Goal: Transaction & Acquisition: Book appointment/travel/reservation

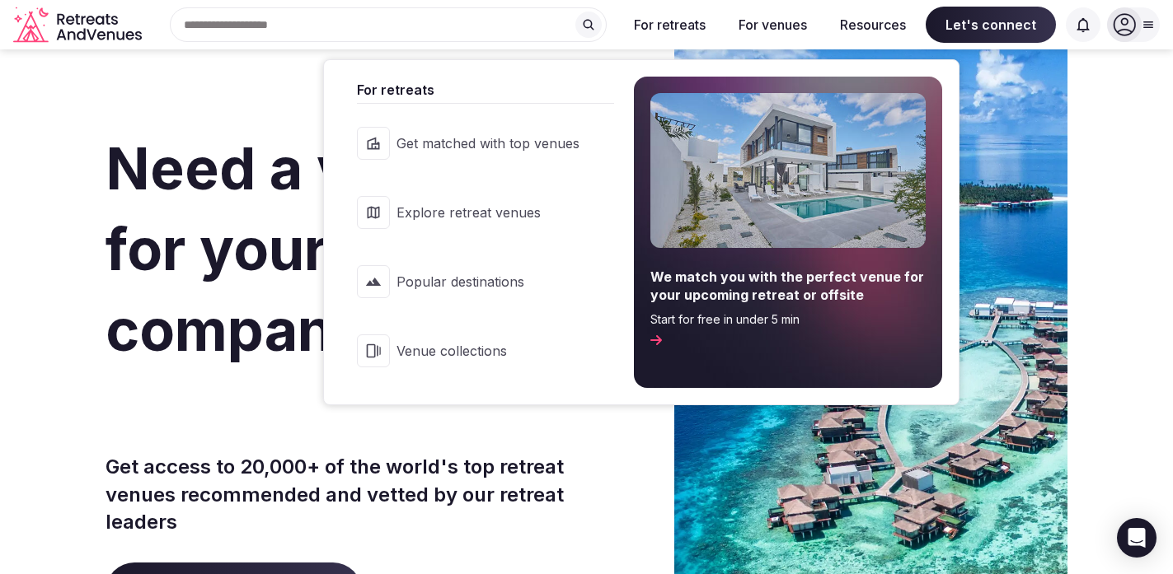
click at [680, 29] on button "For retreats" at bounding box center [670, 25] width 98 height 36
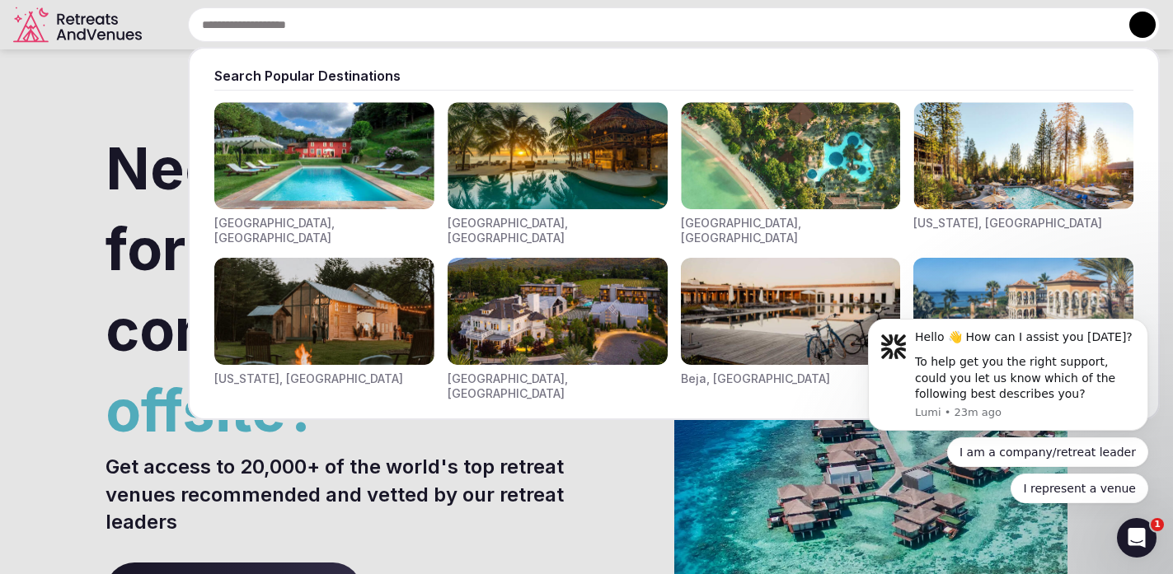
click at [424, 32] on input "text" at bounding box center [674, 24] width 972 height 35
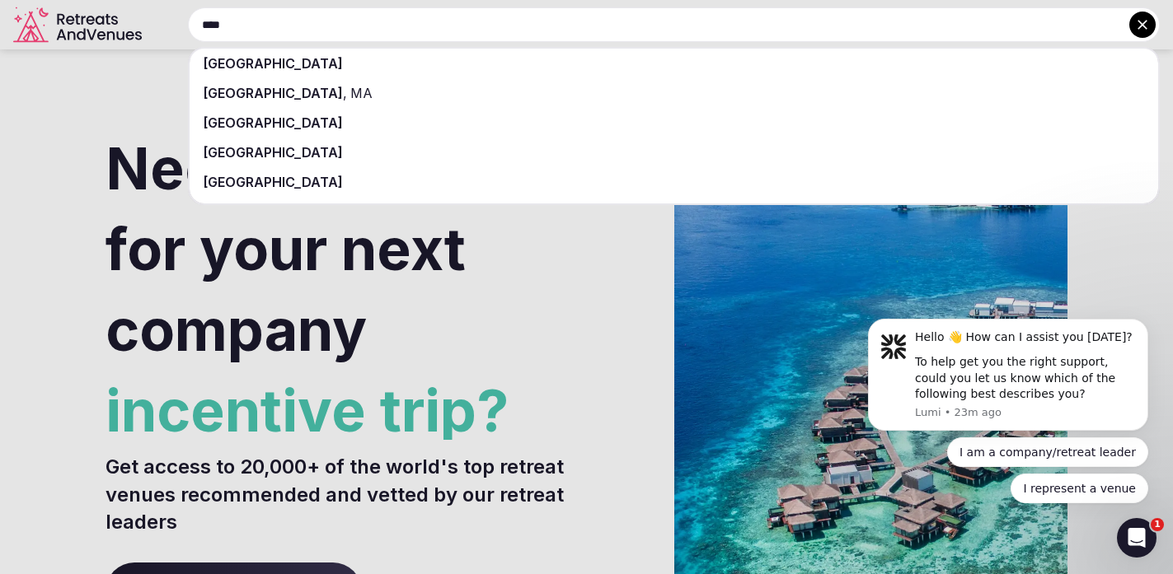
type input "****"
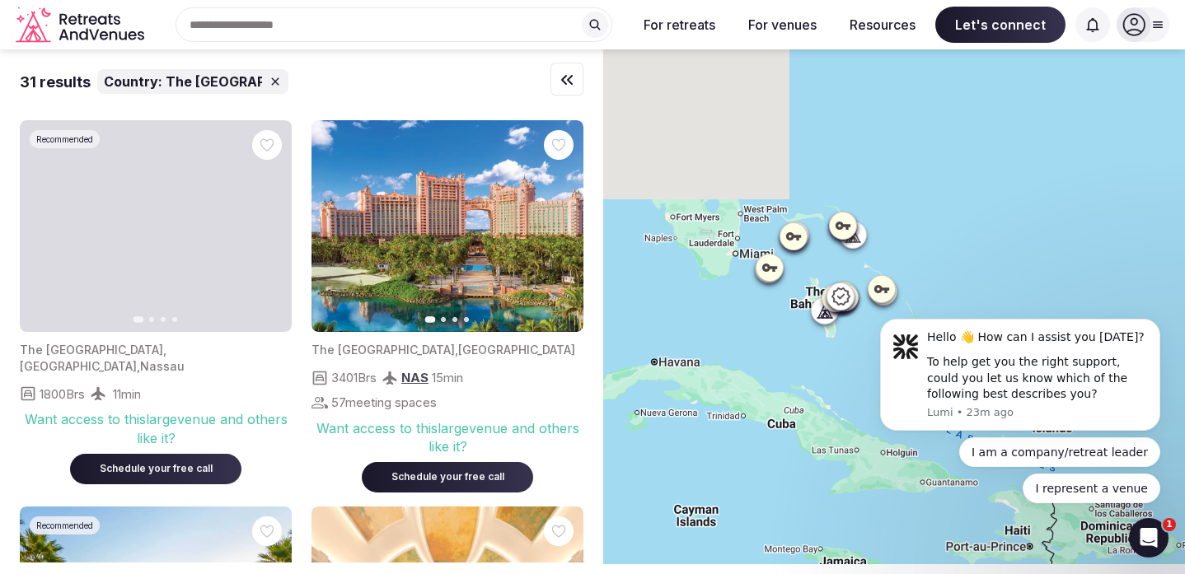
click at [269, 80] on icon at bounding box center [275, 81] width 13 height 13
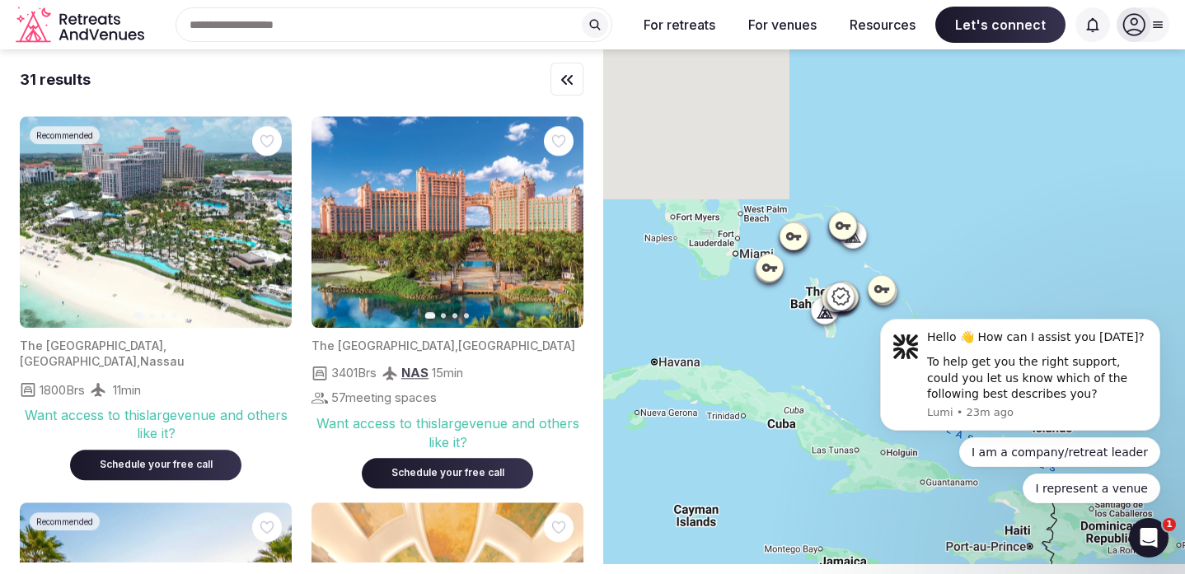
click at [261, 27] on div "Recent searches The [GEOGRAPHIC_DATA] Search Popular Destinations [GEOGRAPHIC_D…" at bounding box center [387, 24] width 473 height 35
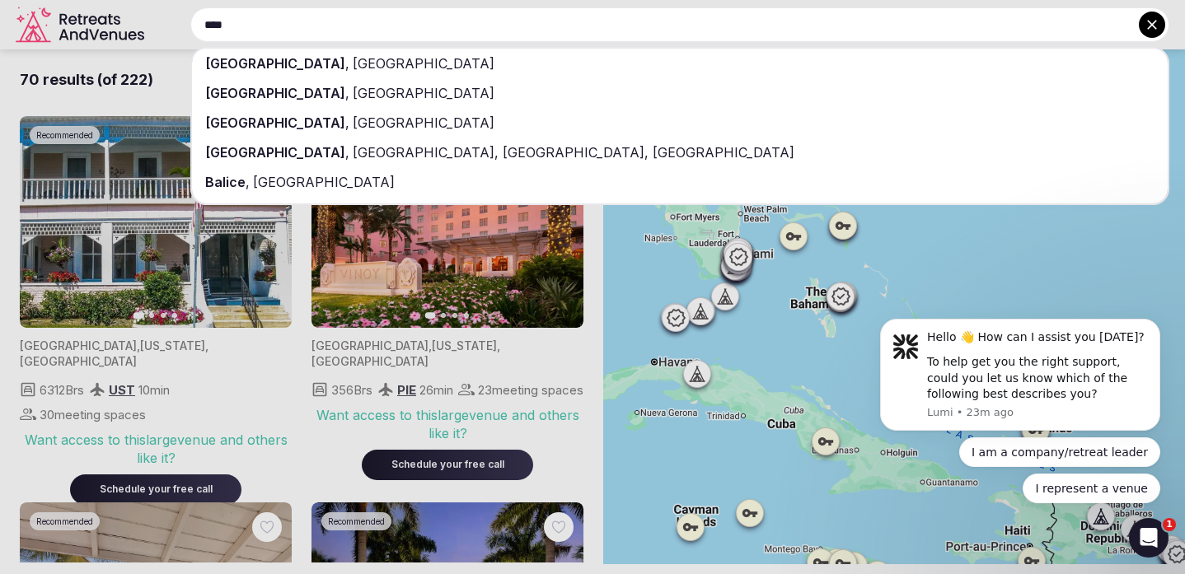
type input "****"
click at [227, 65] on div "[GEOGRAPHIC_DATA] , [GEOGRAPHIC_DATA]" at bounding box center [680, 64] width 976 height 30
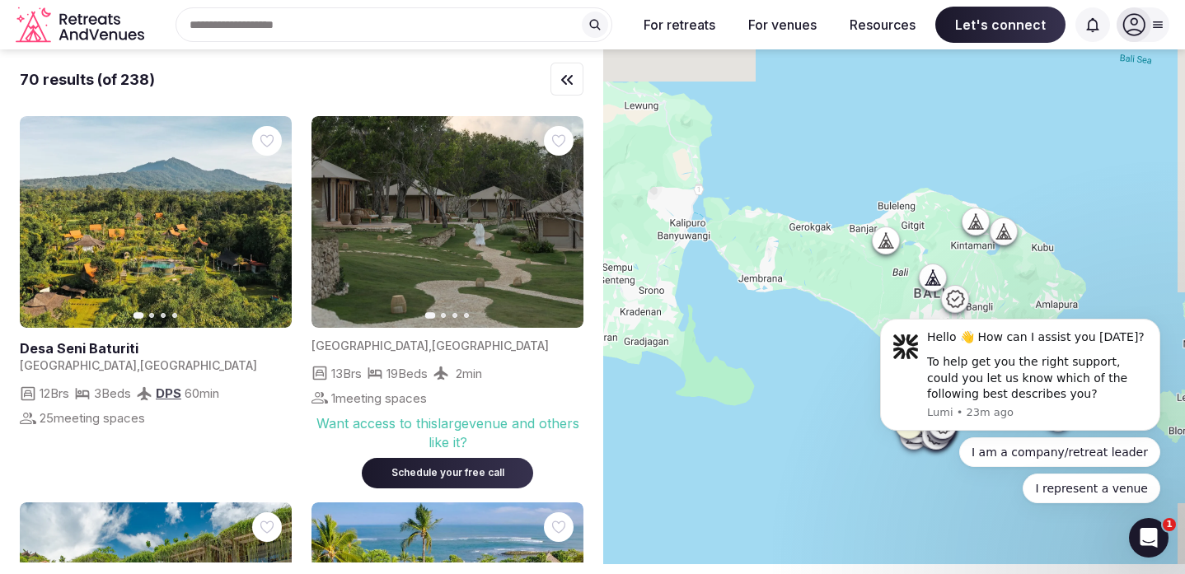
click at [269, 218] on icon "button" at bounding box center [269, 223] width 7 height 12
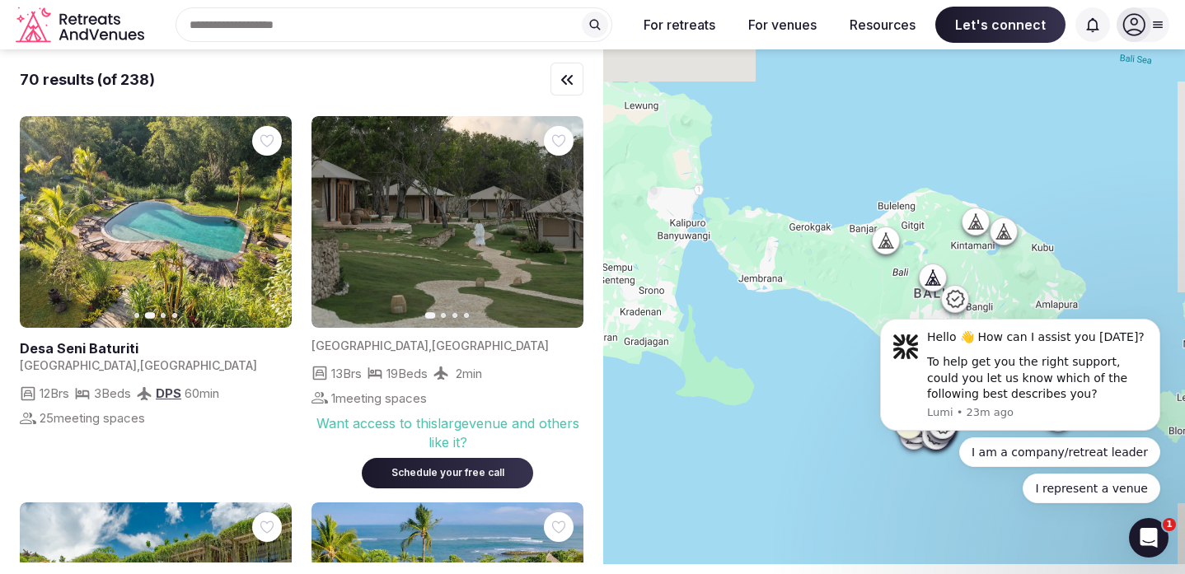
click at [268, 226] on icon "button" at bounding box center [269, 223] width 7 height 12
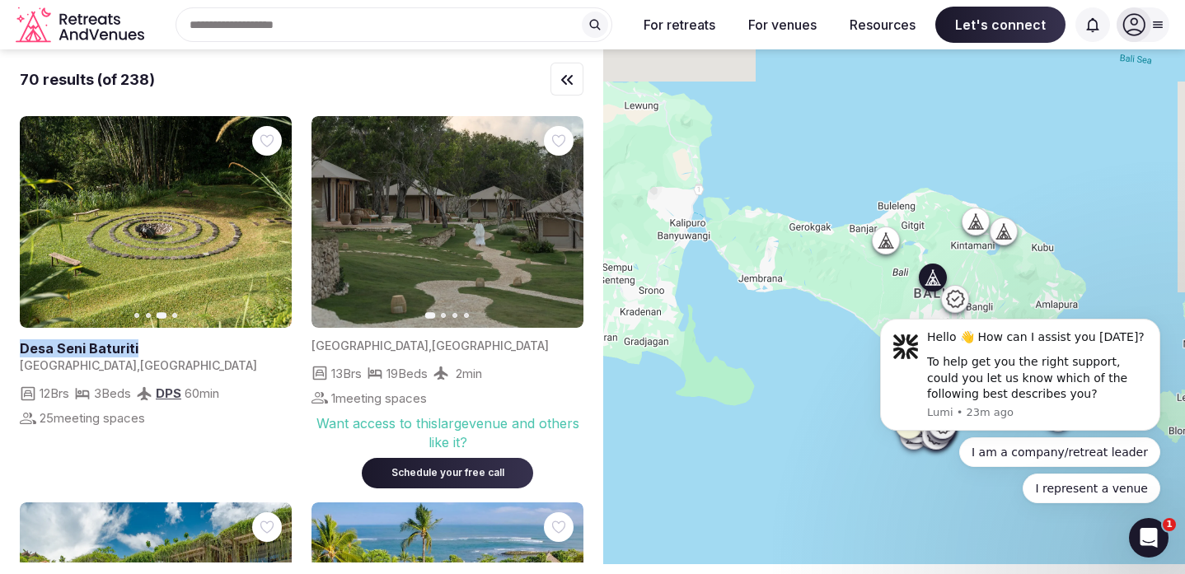
drag, startPoint x: 16, startPoint y: 349, endPoint x: 149, endPoint y: 339, distance: 134.0
click at [149, 339] on div "70 results (of 238) Previous slide Next slide Desa Seni Baturiti [GEOGRAPHIC_DA…" at bounding box center [301, 305] width 603 height 513
copy h2 "Desa Seni Baturiti"
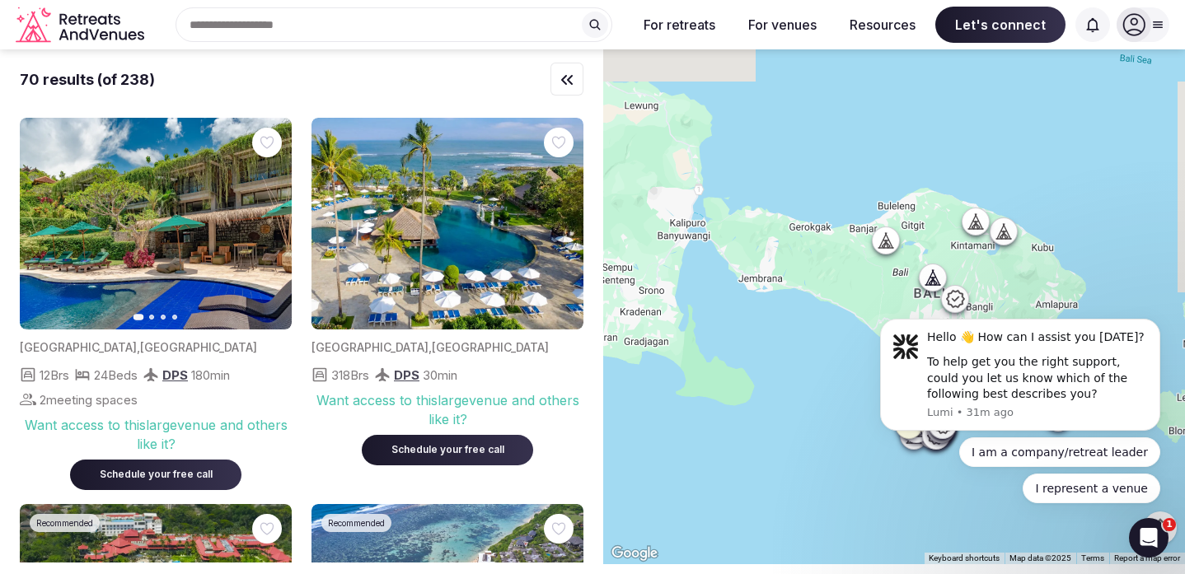
scroll to position [415, 0]
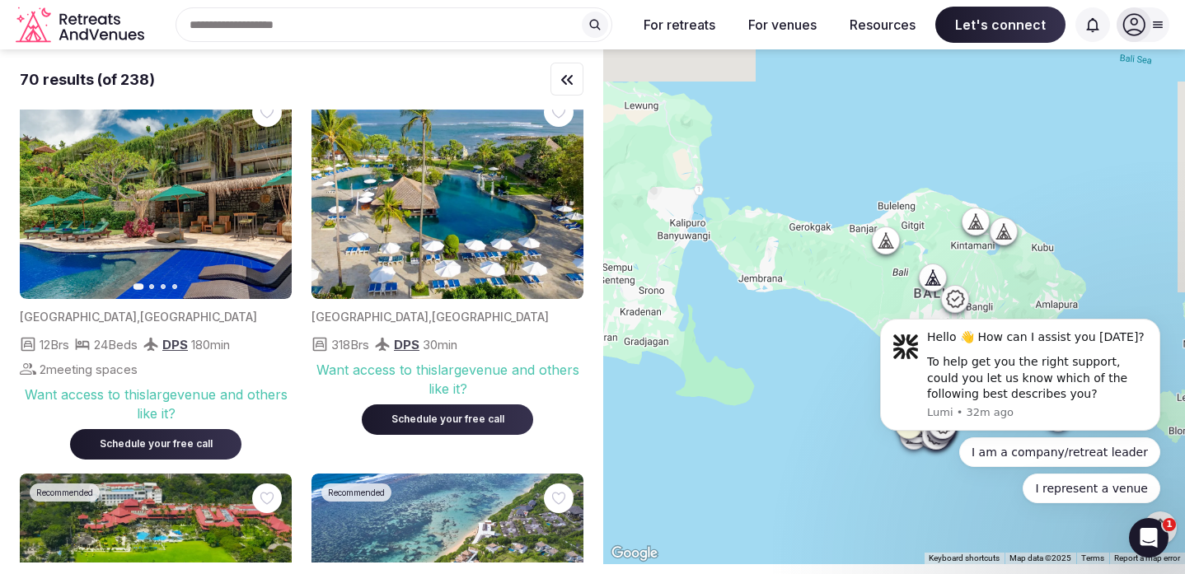
click at [445, 202] on img at bounding box center [448, 193] width 272 height 212
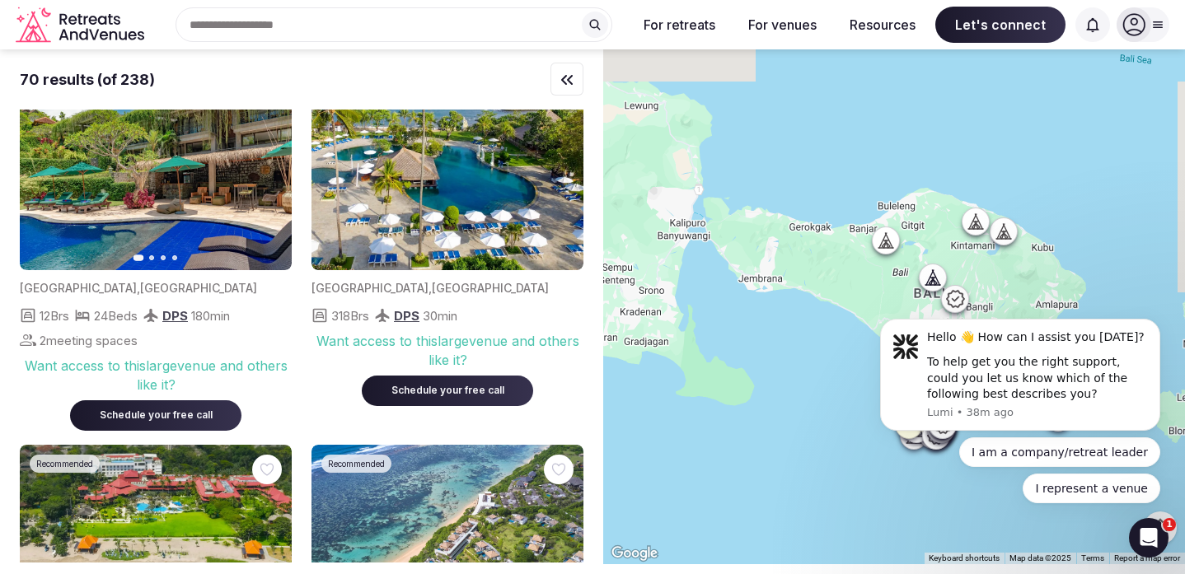
scroll to position [287, 0]
